Goal: Transaction & Acquisition: Obtain resource

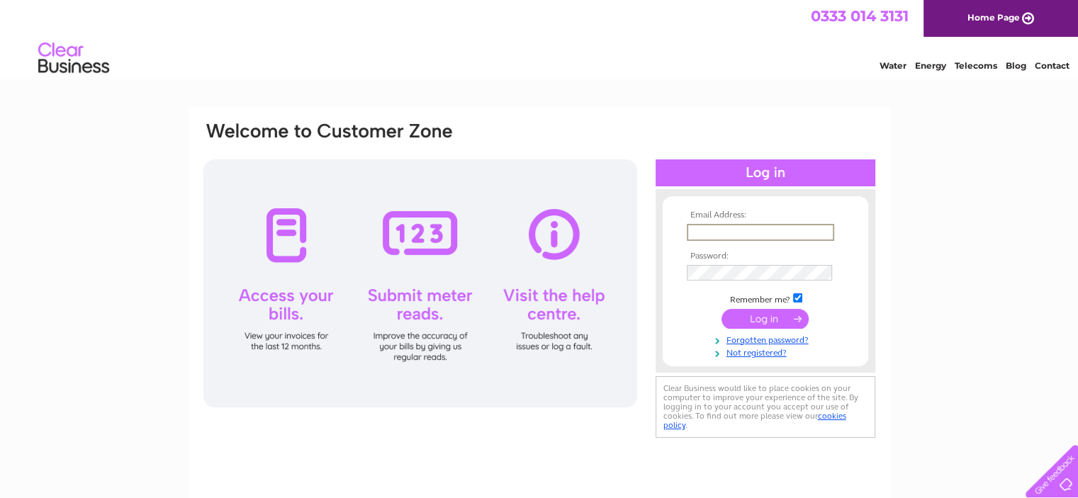
click at [720, 234] on input "text" at bounding box center [759, 232] width 147 height 17
click at [728, 232] on input "text" at bounding box center [759, 232] width 147 height 17
paste input "all_finance@moorehouse.org.uk"
type input "all_finance@moorehouse.org.uk"
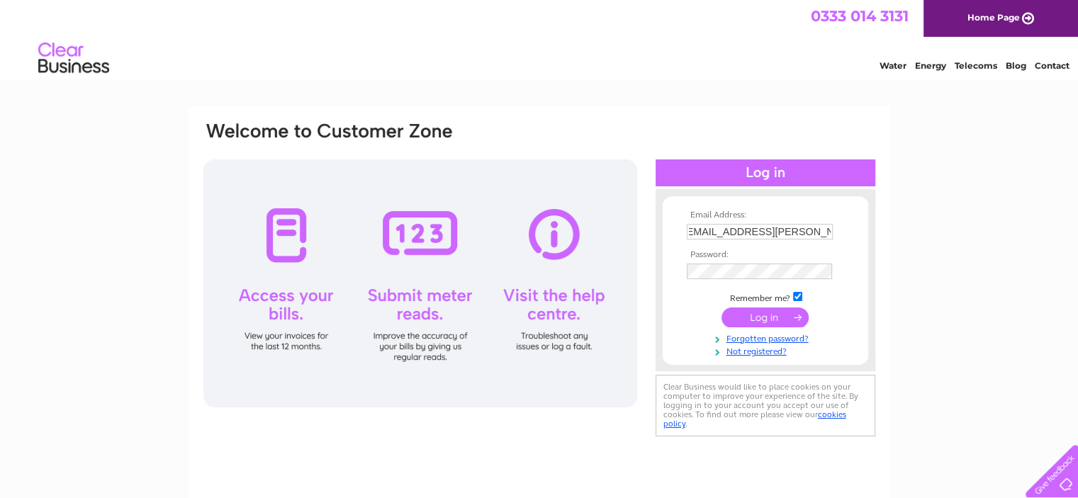
scroll to position [0, 0]
drag, startPoint x: 767, startPoint y: 320, endPoint x: 833, endPoint y: 331, distance: 66.7
click at [767, 319] on input "submit" at bounding box center [764, 317] width 87 height 20
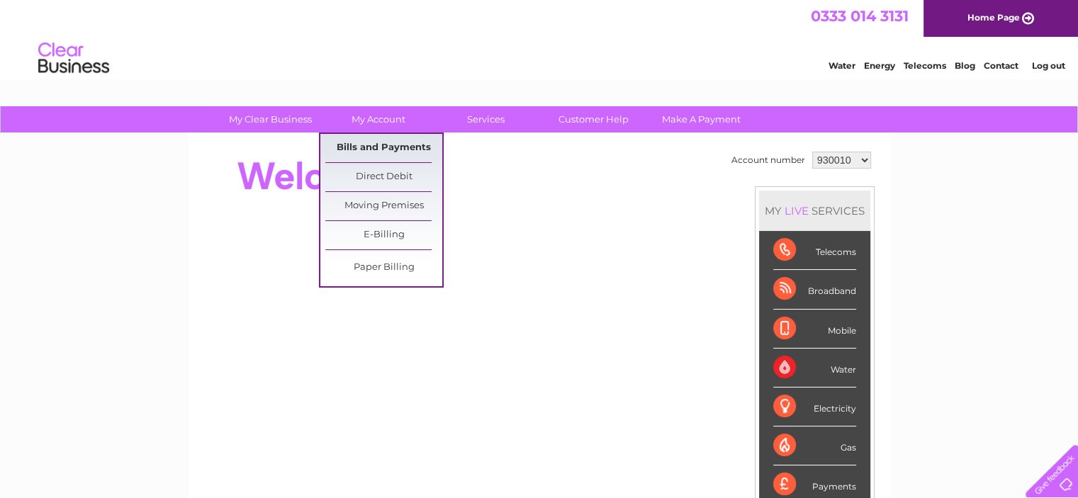
click at [372, 149] on link "Bills and Payments" at bounding box center [383, 148] width 117 height 28
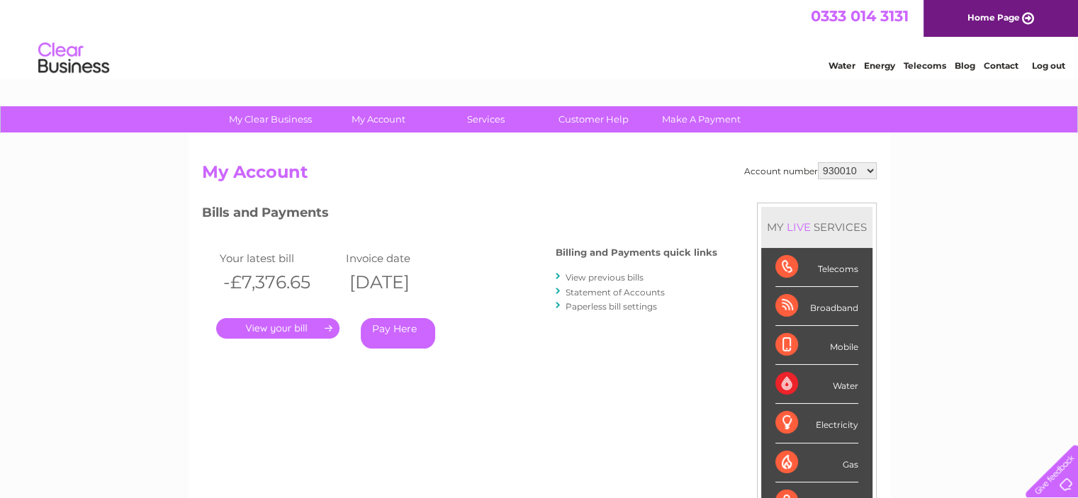
click at [870, 169] on select "930010 1121334 1121349" at bounding box center [847, 170] width 59 height 17
select select "1121334"
click at [818, 162] on select "930010 1121334 1121349" at bounding box center [847, 170] width 59 height 17
click at [870, 171] on select "930010 1121334 1121349" at bounding box center [847, 170] width 59 height 17
select select "1121349"
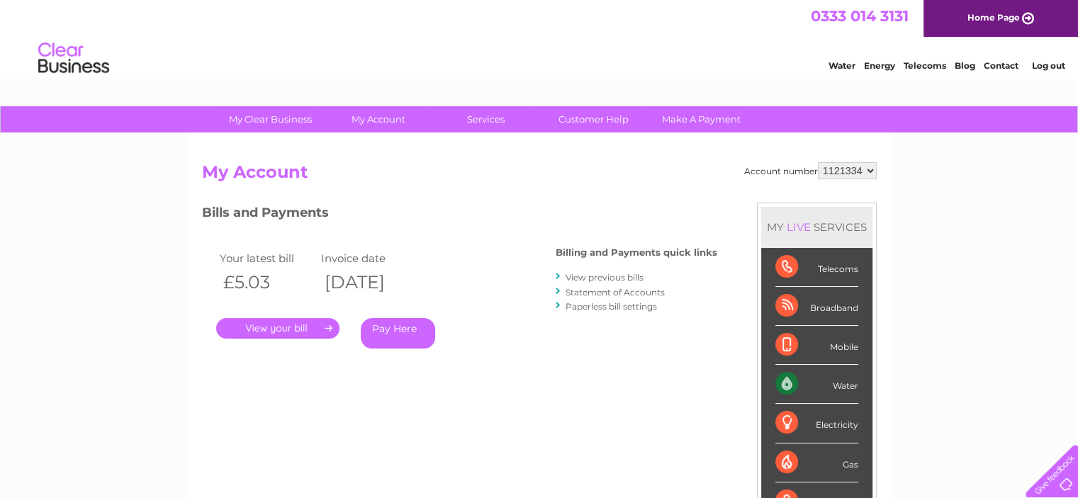
click at [818, 162] on select "930010 1121334 1121349" at bounding box center [847, 170] width 59 height 17
click at [266, 329] on link "." at bounding box center [277, 328] width 123 height 21
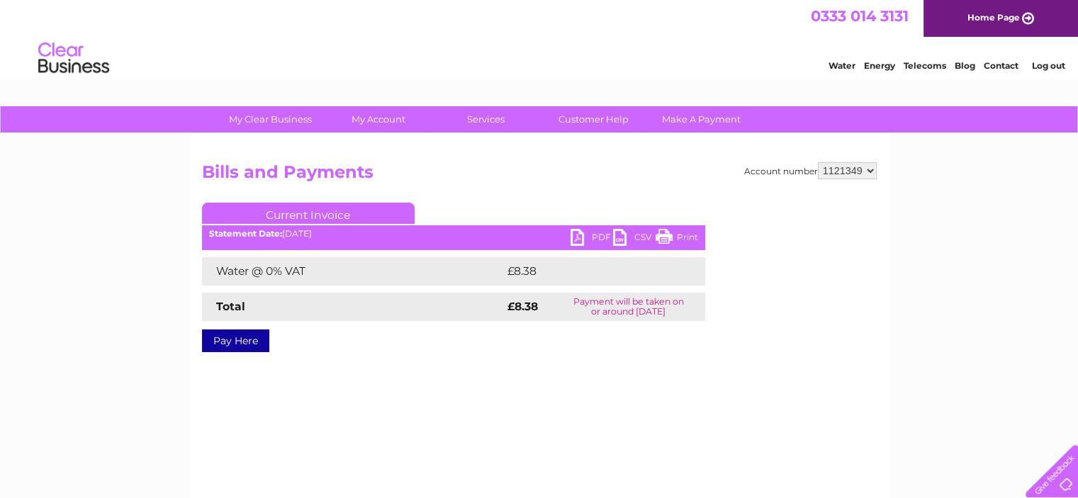
click at [580, 235] on link "PDF" at bounding box center [591, 239] width 43 height 21
click at [845, 169] on select "930010 1121334 1121349" at bounding box center [847, 170] width 59 height 17
select select "1121334"
click at [818, 162] on select "930010 1121334 1121349" at bounding box center [847, 170] width 59 height 17
click at [589, 234] on link "PDF" at bounding box center [591, 239] width 43 height 21
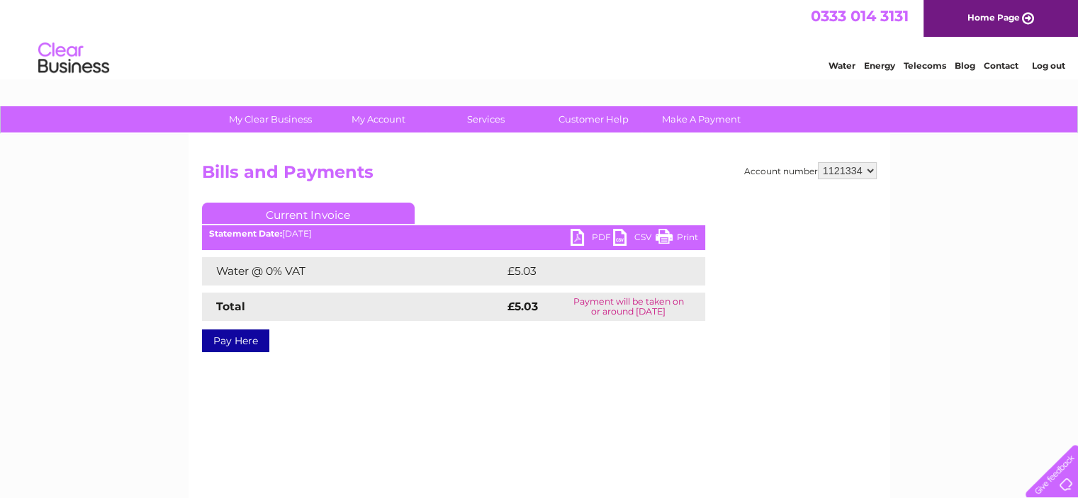
click at [869, 169] on select "930010 1121334 1121349" at bounding box center [847, 170] width 59 height 17
select select "930010"
click at [818, 162] on select "930010 1121334 1121349" at bounding box center [847, 170] width 59 height 17
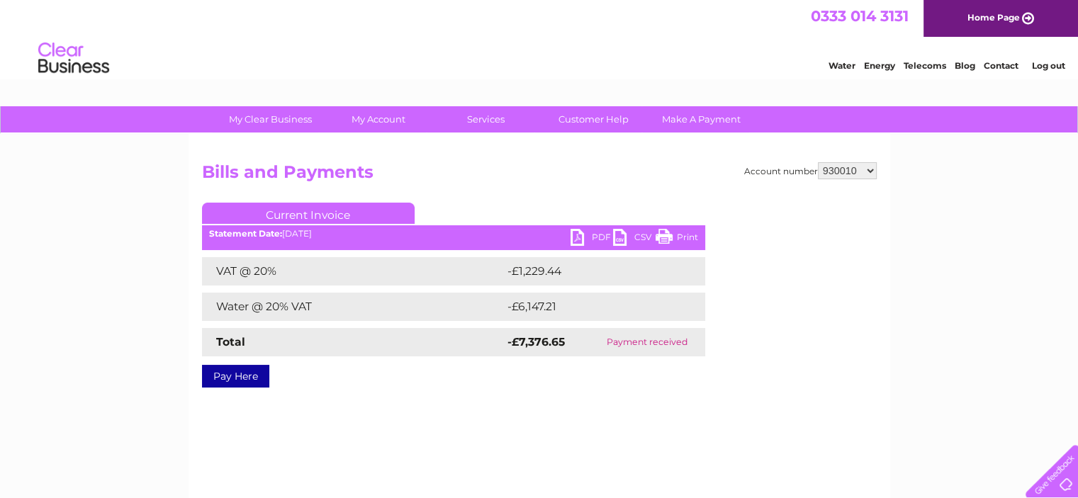
click at [578, 237] on link "PDF" at bounding box center [591, 239] width 43 height 21
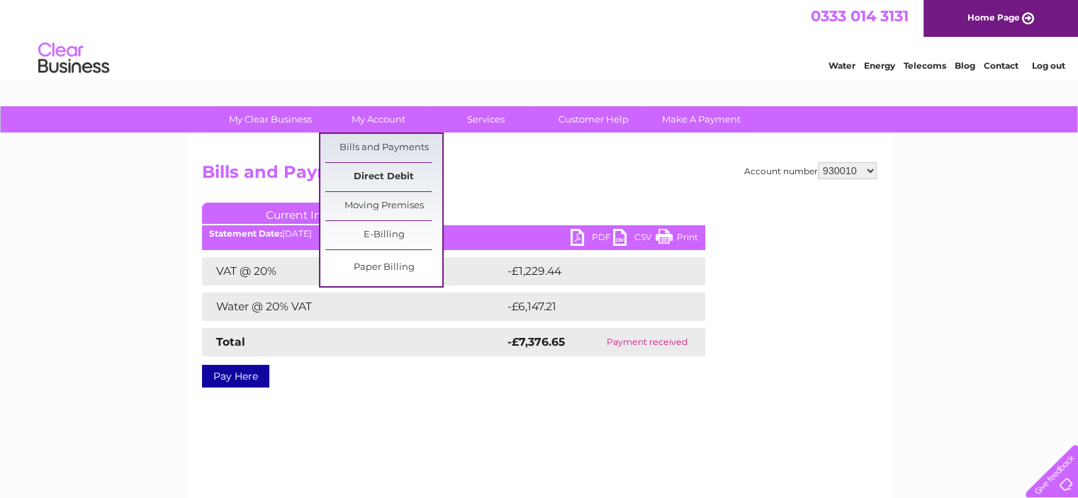
click at [394, 178] on link "Direct Debit" at bounding box center [383, 177] width 117 height 28
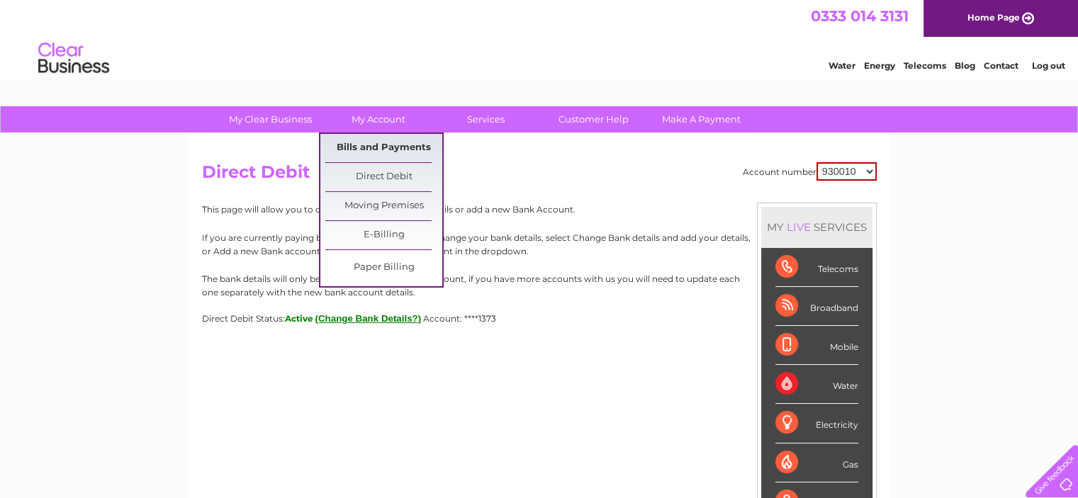
click at [371, 145] on link "Bills and Payments" at bounding box center [383, 148] width 117 height 28
